Goal: Transaction & Acquisition: Subscribe to service/newsletter

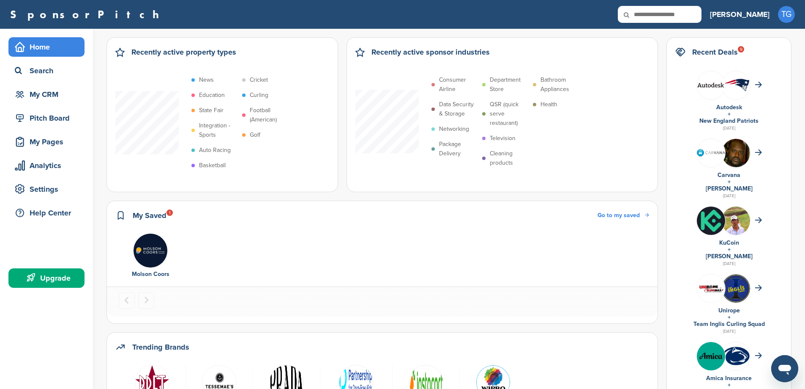
click at [37, 279] on icon at bounding box center [32, 278] width 10 height 10
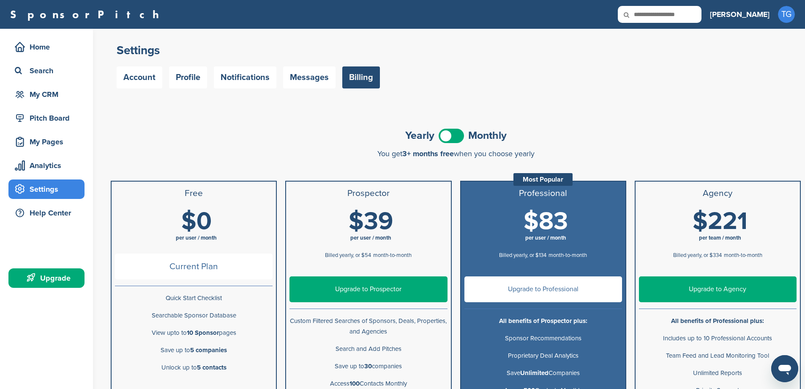
click at [451, 132] on span at bounding box center [451, 136] width 25 height 14
click at [361, 290] on link "Upgrade to Prospector" at bounding box center [369, 289] width 158 height 26
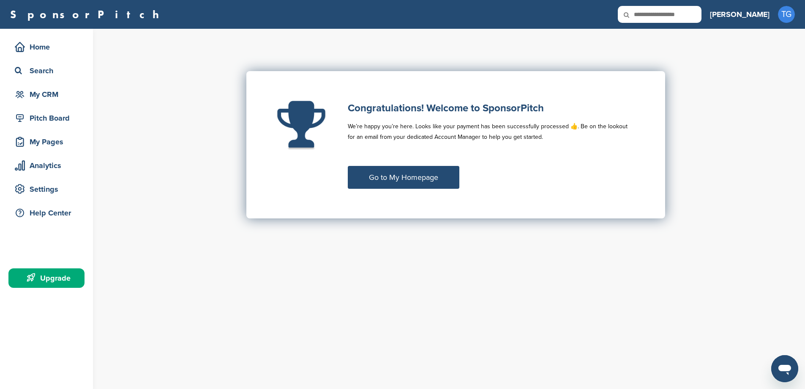
click at [418, 183] on link "Go to My Homepage" at bounding box center [404, 177] width 112 height 23
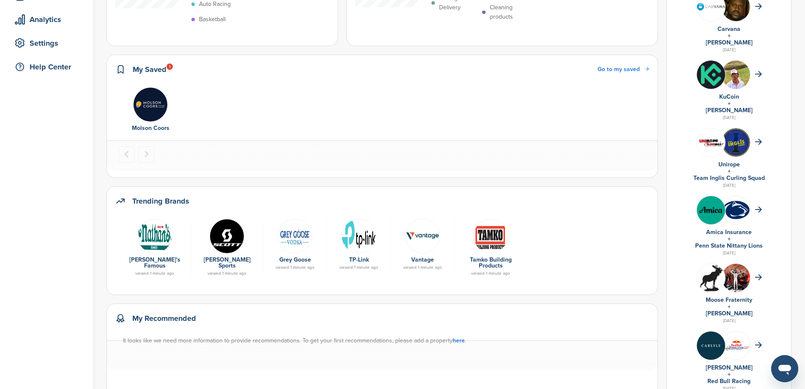
scroll to position [127, 0]
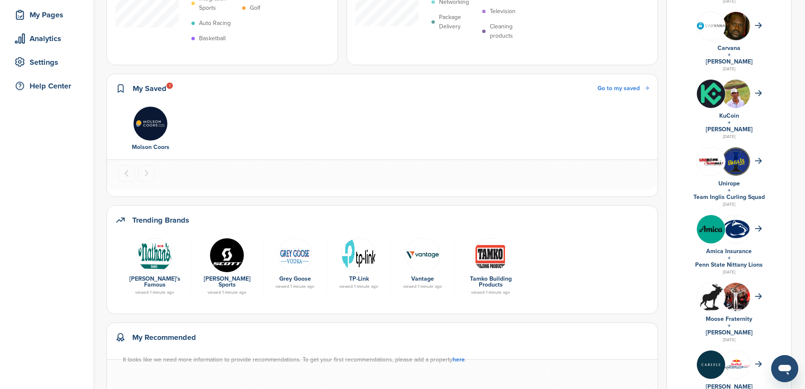
click at [290, 260] on img at bounding box center [295, 255] width 35 height 35
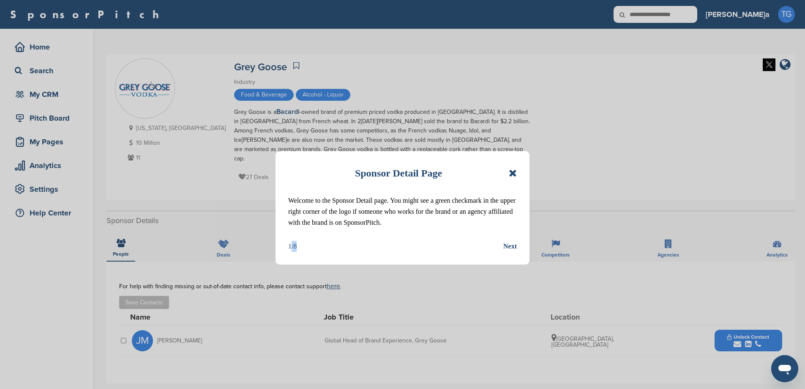
click at [389, 243] on div "Sponsor Detail Page Welcome to the Sponsor Detail page. You might see a green c…" at bounding box center [402, 194] width 805 height 389
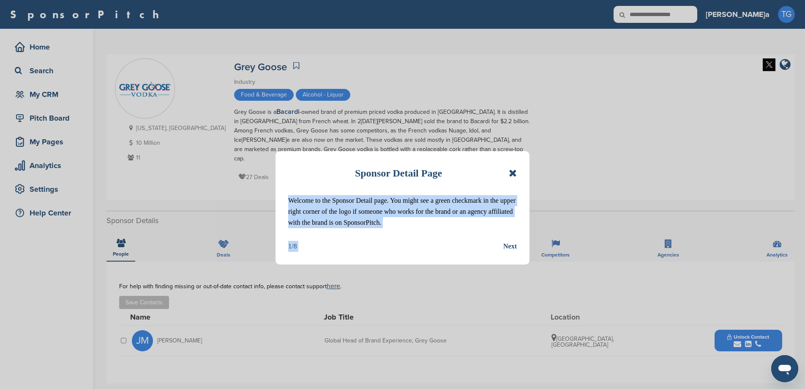
drag, startPoint x: 515, startPoint y: 173, endPoint x: 502, endPoint y: 248, distance: 76.3
click at [502, 248] on div "Sponsor Detail Page Welcome to the Sponsor Detail page. You might see a green c…" at bounding box center [403, 207] width 254 height 113
click at [504, 244] on div "Next" at bounding box center [511, 246] width 14 height 11
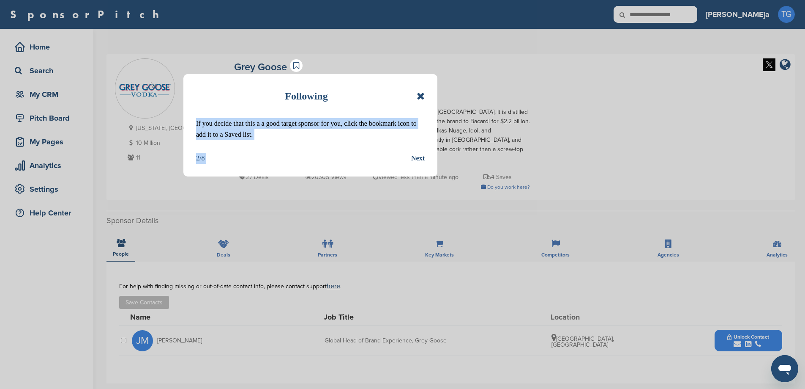
click at [385, 96] on div "Following" at bounding box center [310, 96] width 229 height 19
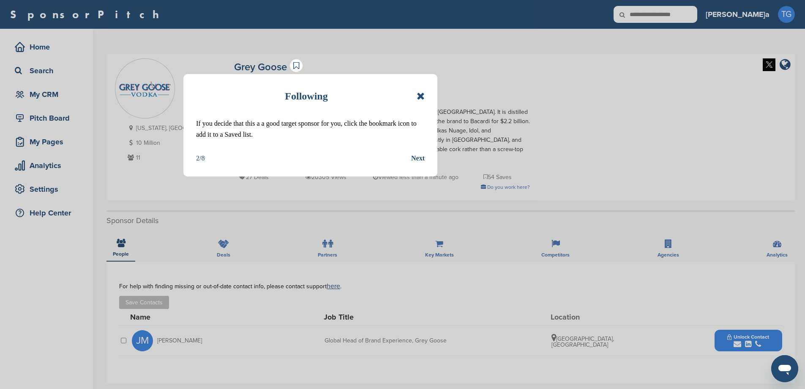
click at [420, 161] on div "Next" at bounding box center [418, 158] width 14 height 11
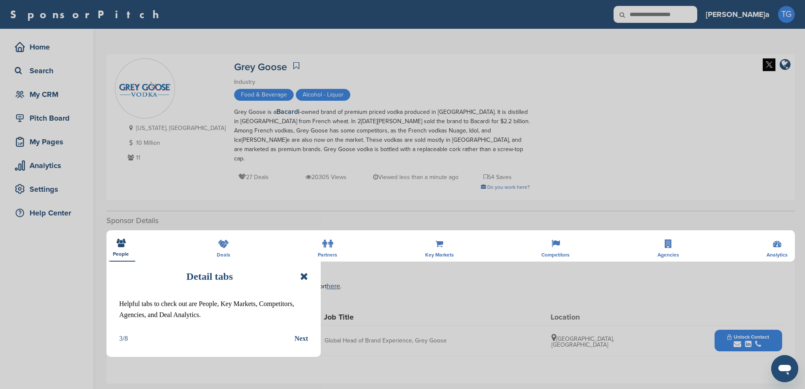
click at [308, 269] on div "Detail tabs" at bounding box center [213, 276] width 189 height 19
drag, startPoint x: 304, startPoint y: 276, endPoint x: 291, endPoint y: 344, distance: 69.4
click at [292, 346] on div "Detail tabs Helpful tabs to check out are People, Key Markets, Competitors, Age…" at bounding box center [214, 305] width 214 height 102
click at [299, 338] on div "Next" at bounding box center [302, 338] width 14 height 11
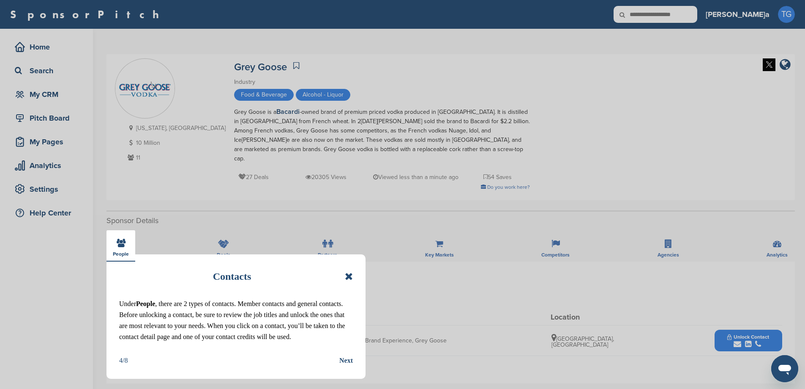
click at [143, 278] on div "Contacts" at bounding box center [236, 276] width 234 height 19
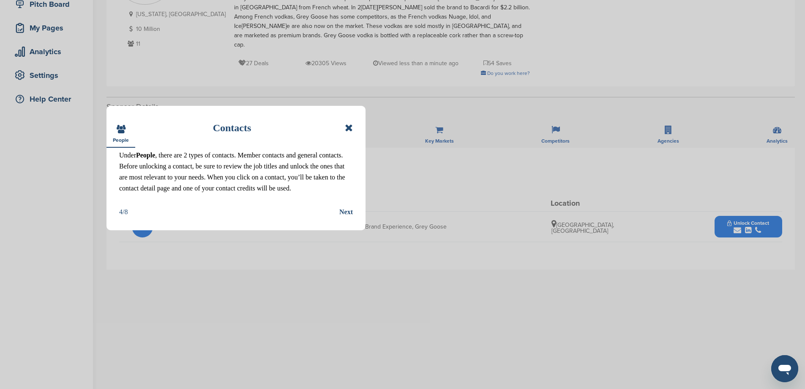
scroll to position [169, 0]
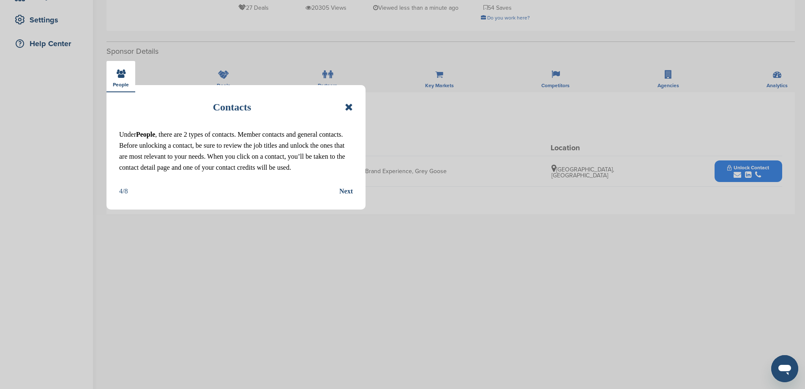
click at [341, 197] on div "Next" at bounding box center [346, 191] width 14 height 11
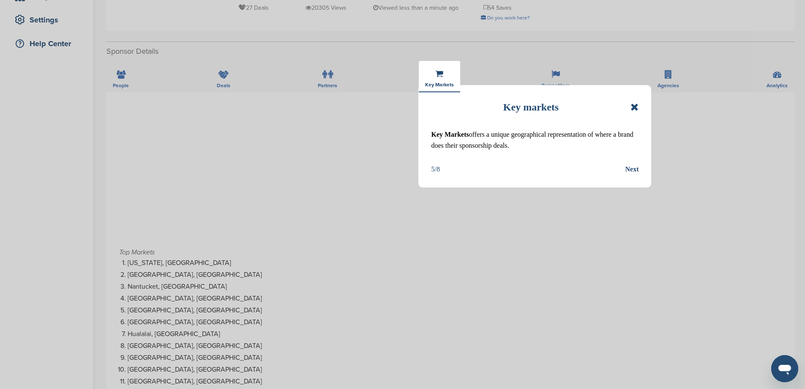
click at [632, 166] on div "Next" at bounding box center [632, 169] width 14 height 11
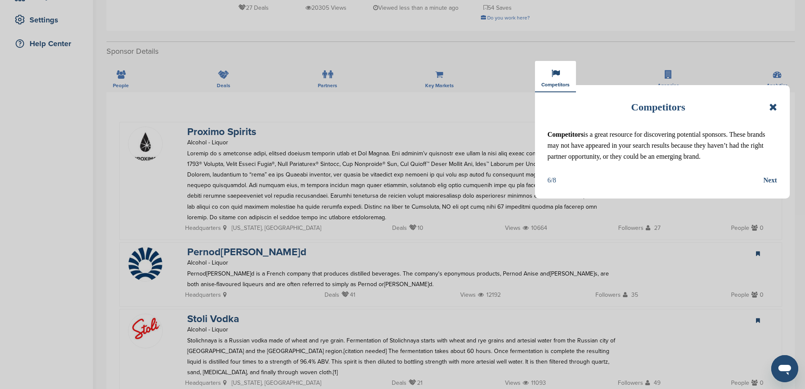
click at [769, 186] on div "Next" at bounding box center [771, 180] width 14 height 11
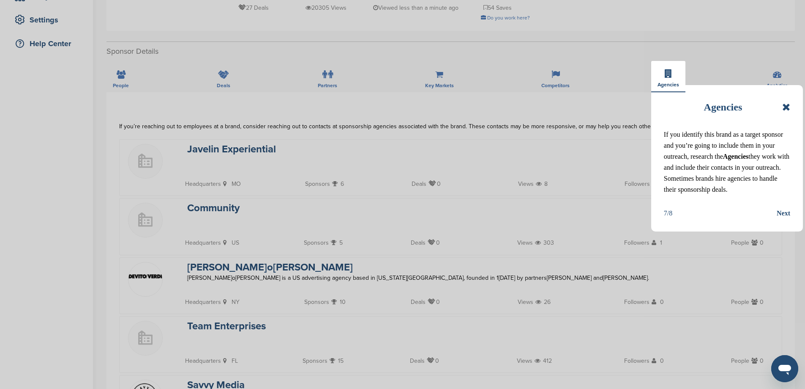
drag, startPoint x: 792, startPoint y: 224, endPoint x: 785, endPoint y: 224, distance: 7.2
click at [785, 224] on div "Agencies If you identify this brand as a target sponsor and you’re going to inc…" at bounding box center [727, 158] width 152 height 146
click at [785, 219] on div "Next" at bounding box center [784, 213] width 14 height 11
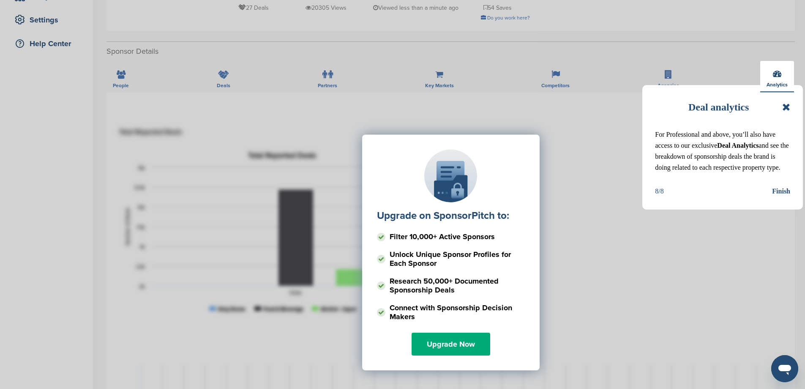
click at [783, 197] on div "Finish" at bounding box center [781, 191] width 18 height 11
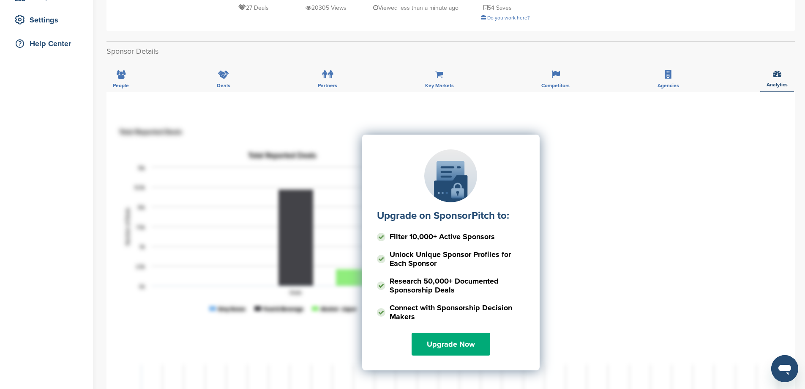
click at [645, 174] on div "Upgrade on SponsorPitch to: Filter 10,000+ Active Sponsors Unlock Unique Sponso…" at bounding box center [450, 218] width 663 height 211
click at [415, 337] on link "Upgrade Now" at bounding box center [451, 343] width 79 height 23
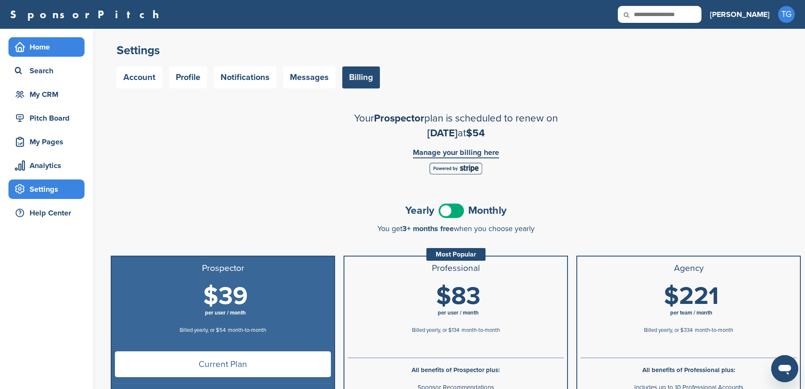
click at [39, 51] on div "Home" at bounding box center [49, 46] width 72 height 15
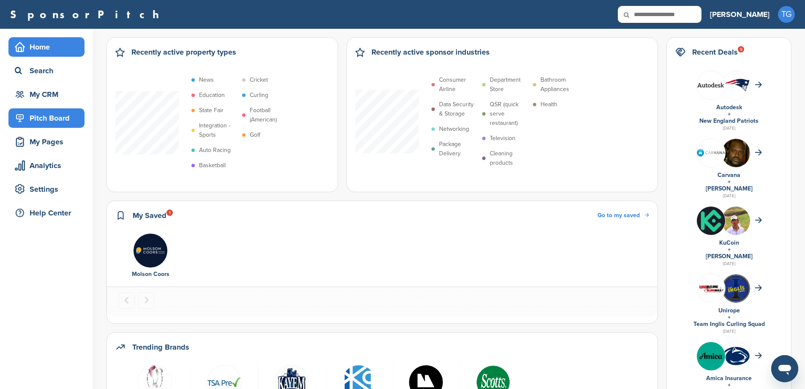
click at [43, 121] on div "Pitch Board" at bounding box center [49, 117] width 72 height 15
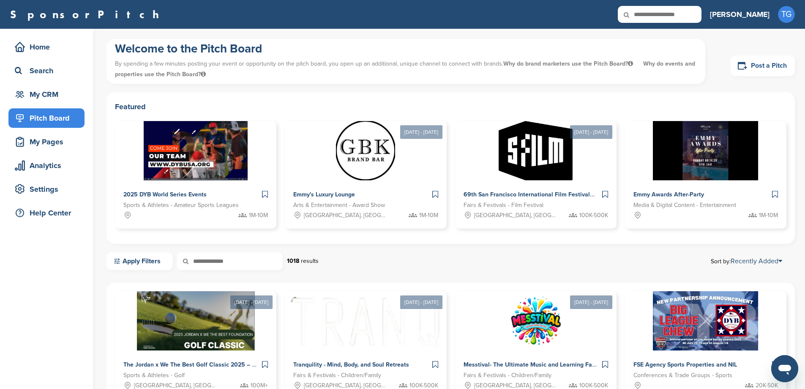
click at [751, 72] on link "Post a Pitch" at bounding box center [763, 65] width 64 height 21
click at [772, 67] on link "Post a Pitch" at bounding box center [763, 65] width 64 height 21
